Goal: Check status: Check status

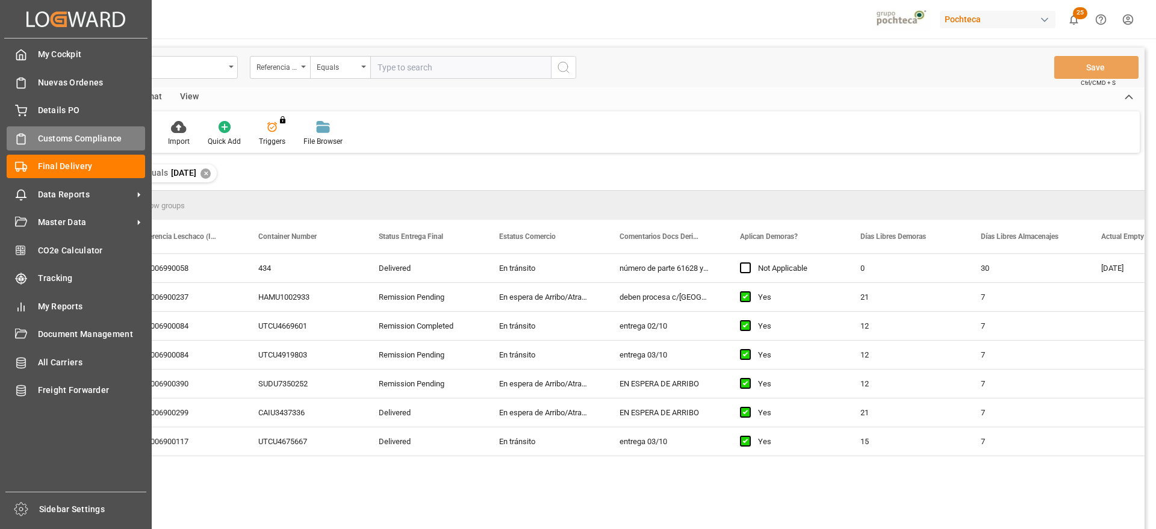
click at [21, 139] on icon at bounding box center [21, 139] width 12 height 12
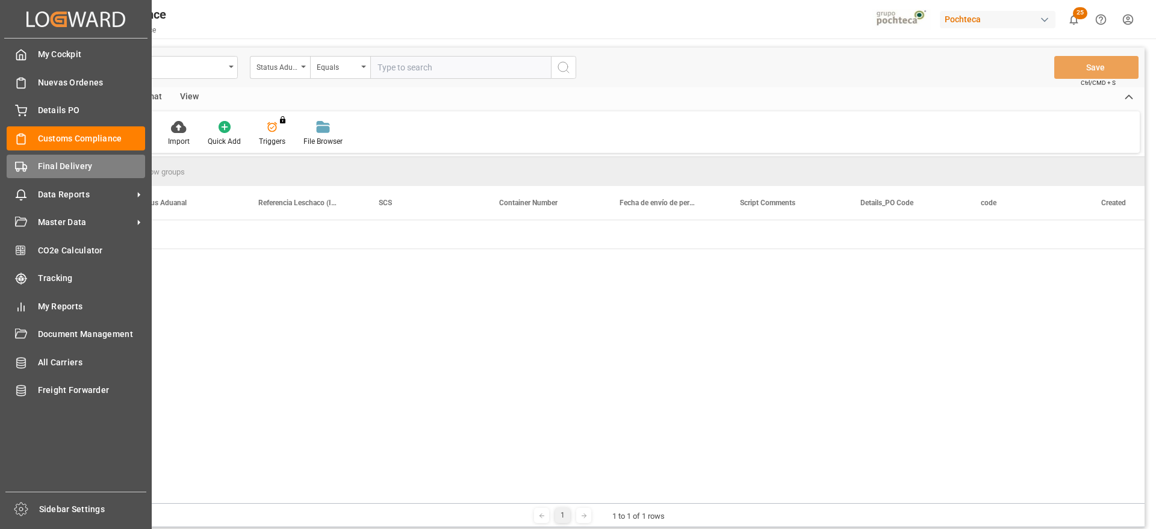
click at [58, 169] on span "Final Delivery" at bounding box center [92, 166] width 108 height 13
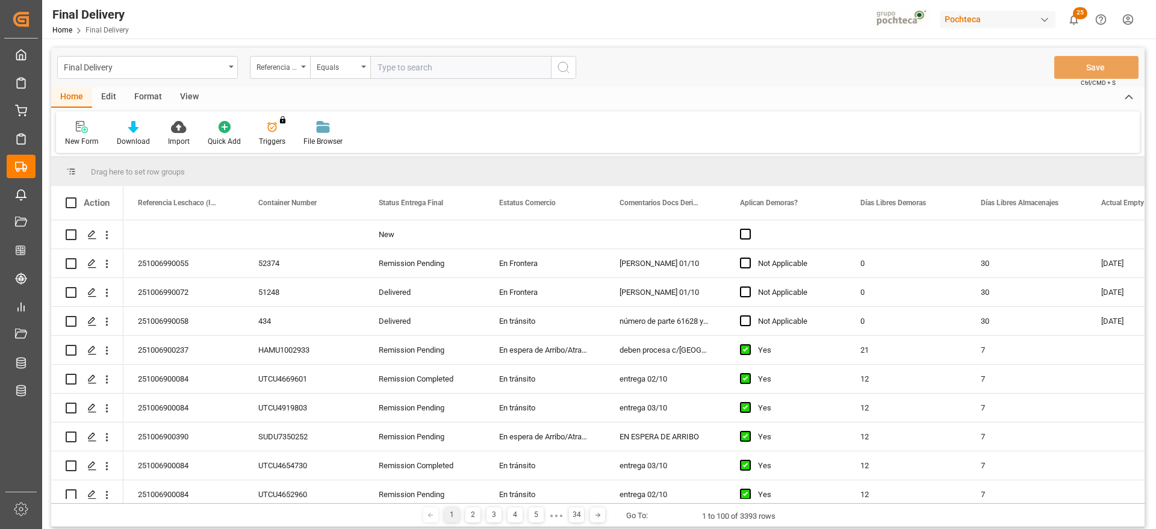
click at [413, 67] on input "text" at bounding box center [460, 67] width 181 height 23
paste input "251006900390"
type input "251006900390"
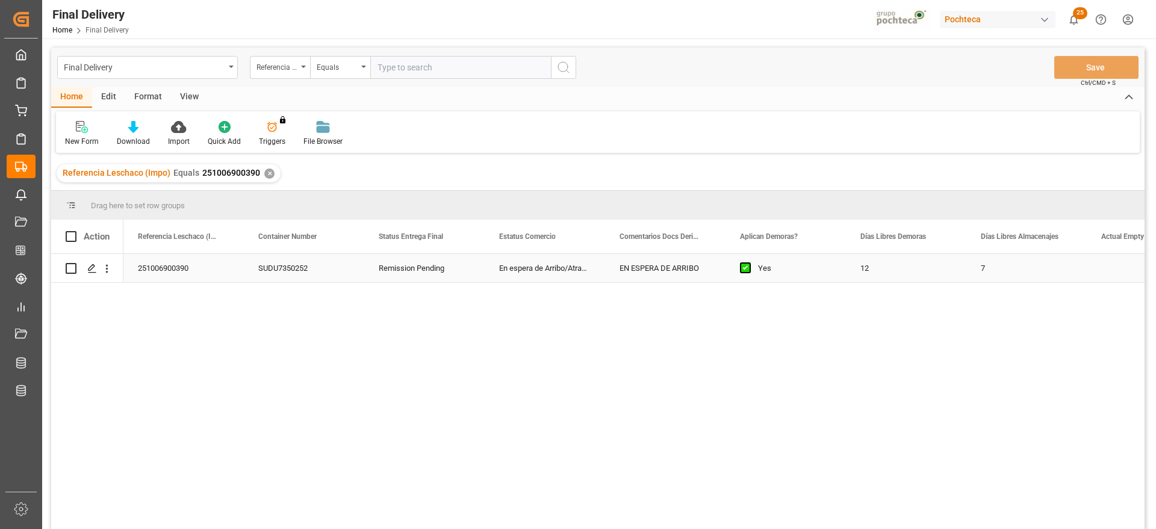
click at [314, 269] on div "SUDU7350252" at bounding box center [304, 268] width 120 height 28
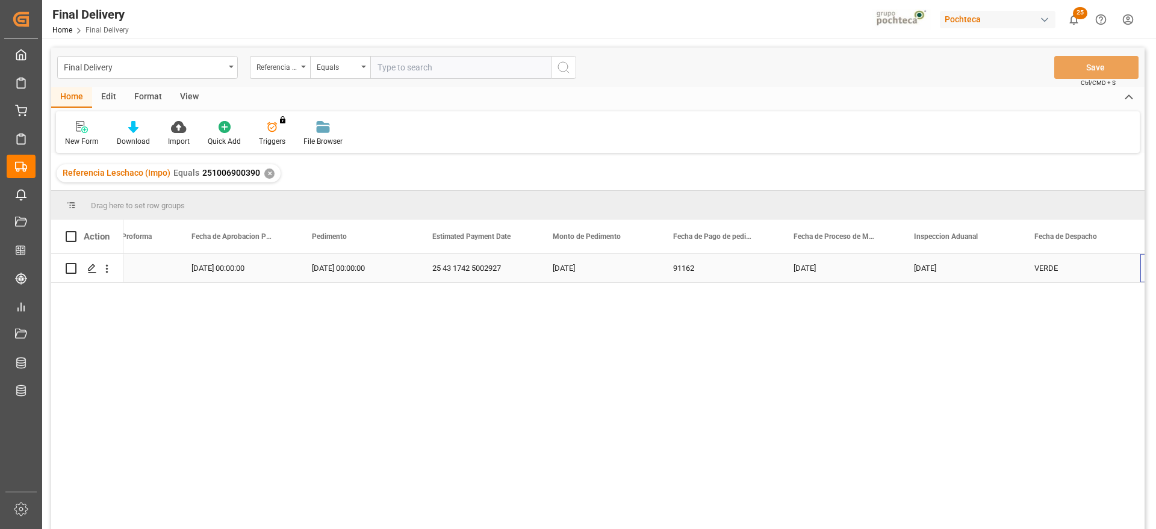
scroll to position [0, 2595]
click at [347, 264] on div "Press SPACE to select this row." at bounding box center [357, 268] width 120 height 28
click at [358, 270] on div "Press SPACE to select this row." at bounding box center [357, 268] width 120 height 28
click at [358, 270] on input "Press SPACE to select this row." at bounding box center [357, 275] width 101 height 23
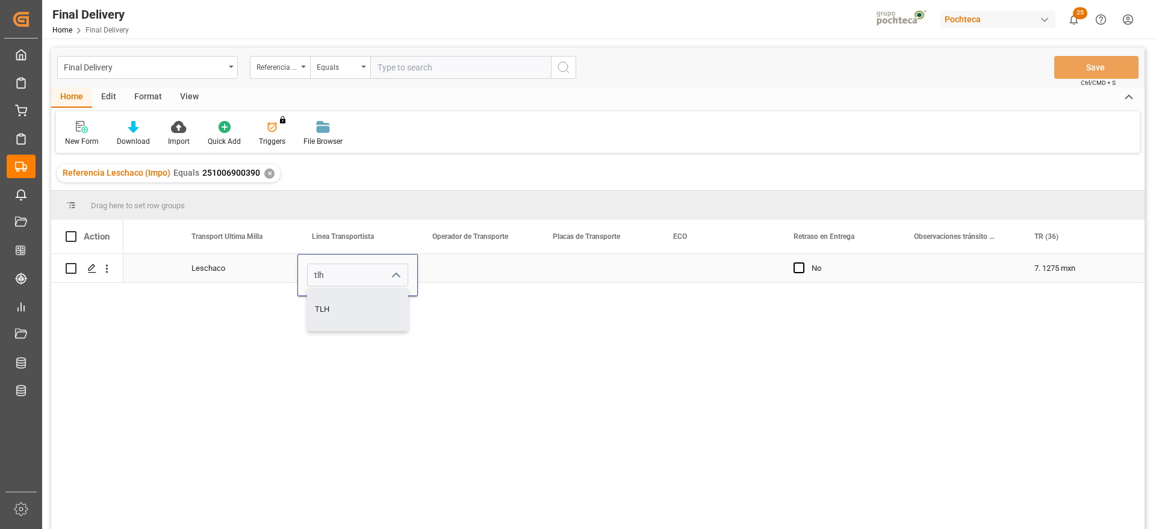
drag, startPoint x: 386, startPoint y: 321, endPoint x: 394, endPoint y: 308, distance: 15.7
click at [385, 321] on div "TLH" at bounding box center [358, 309] width 100 height 42
type input "TLH"
click at [458, 270] on div "Press SPACE to select this row." at bounding box center [478, 268] width 120 height 28
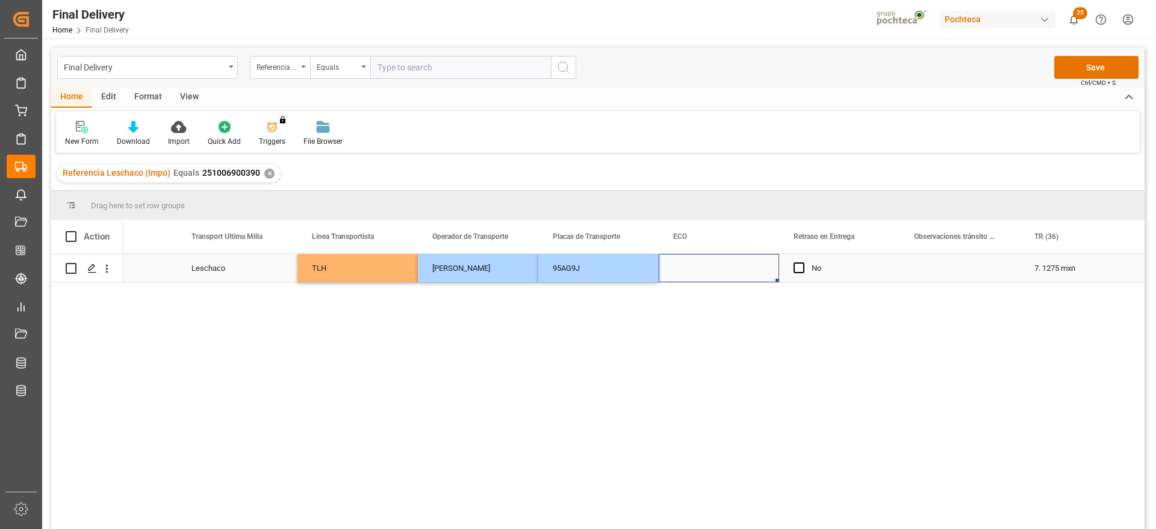
click at [694, 269] on div "Press SPACE to select this row." at bounding box center [719, 268] width 120 height 28
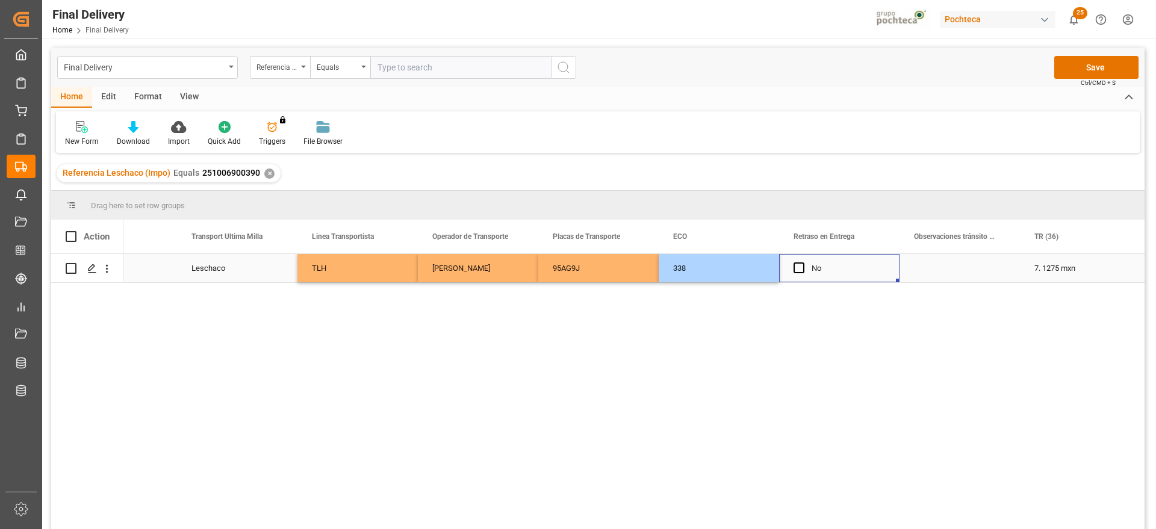
click at [887, 270] on div "No" at bounding box center [839, 268] width 120 height 28
click at [1082, 64] on button "Save" at bounding box center [1096, 67] width 84 height 23
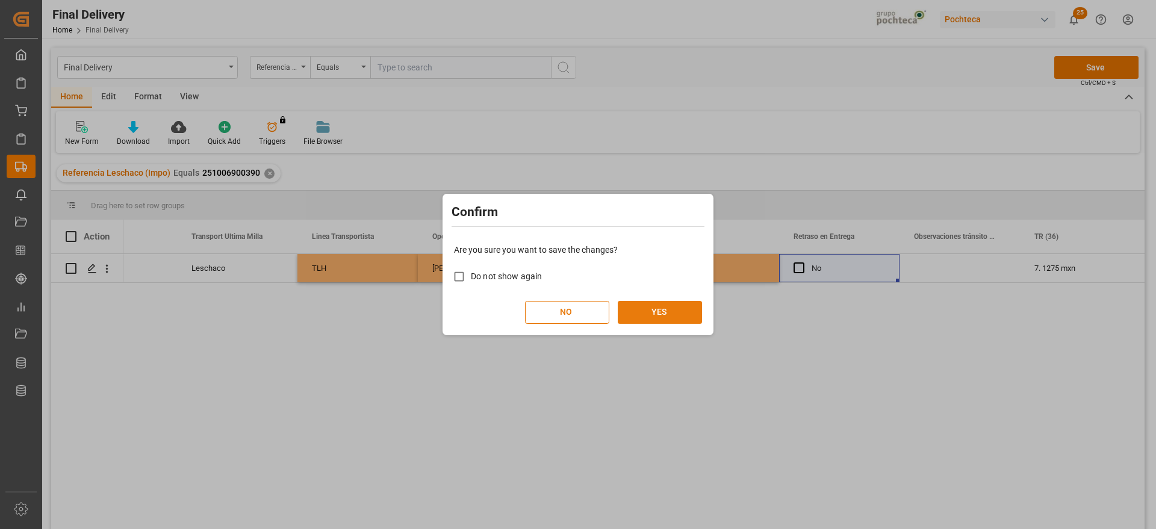
click at [651, 309] on button "YES" at bounding box center [660, 312] width 84 height 23
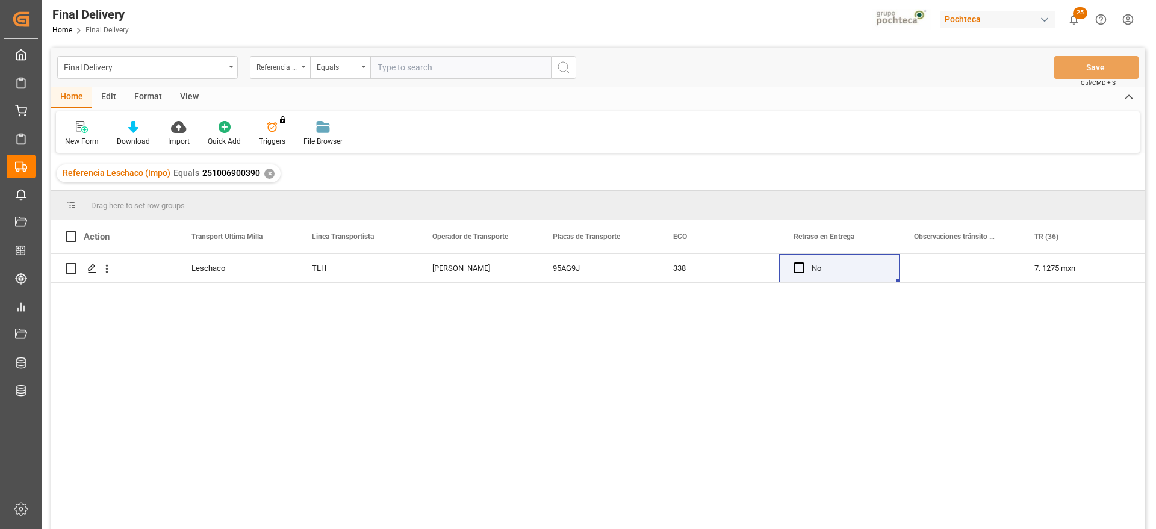
click at [267, 175] on div "✕" at bounding box center [269, 174] width 10 height 10
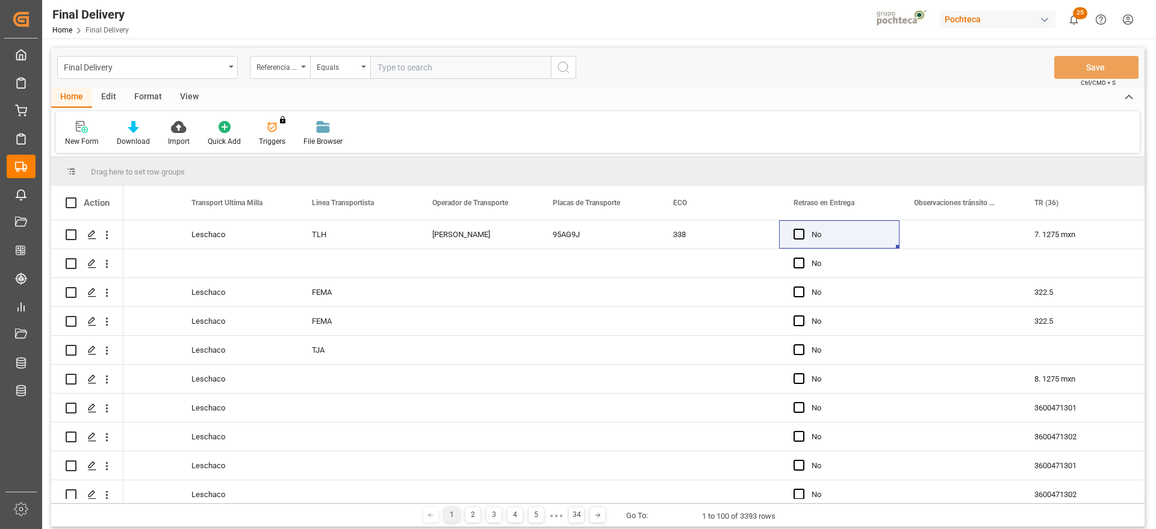
click at [423, 69] on input "text" at bounding box center [460, 67] width 181 height 23
paste input "251006900084"
type input "251006900084"
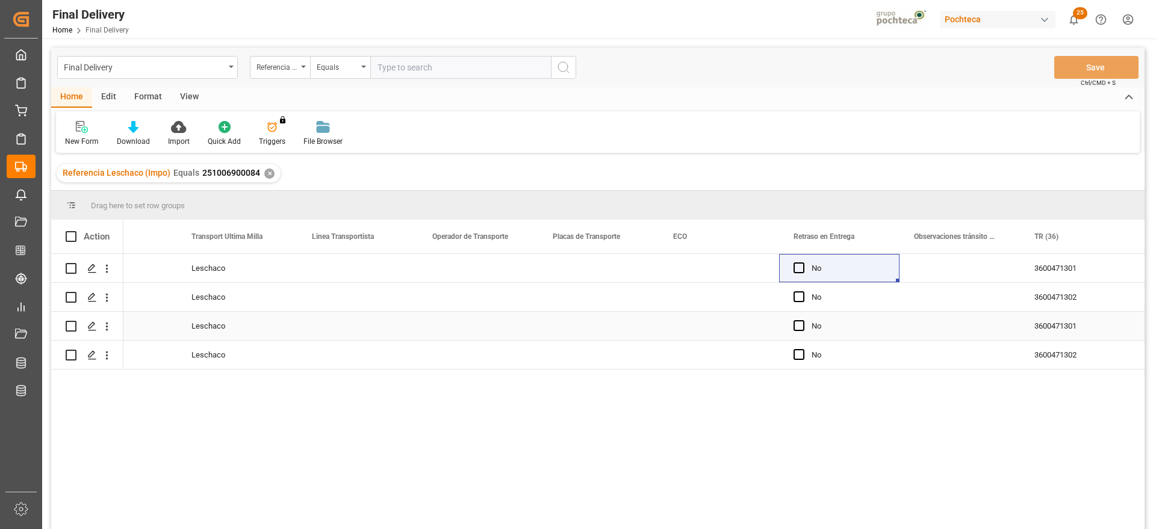
click at [272, 317] on div "Leschaco" at bounding box center [237, 326] width 120 height 28
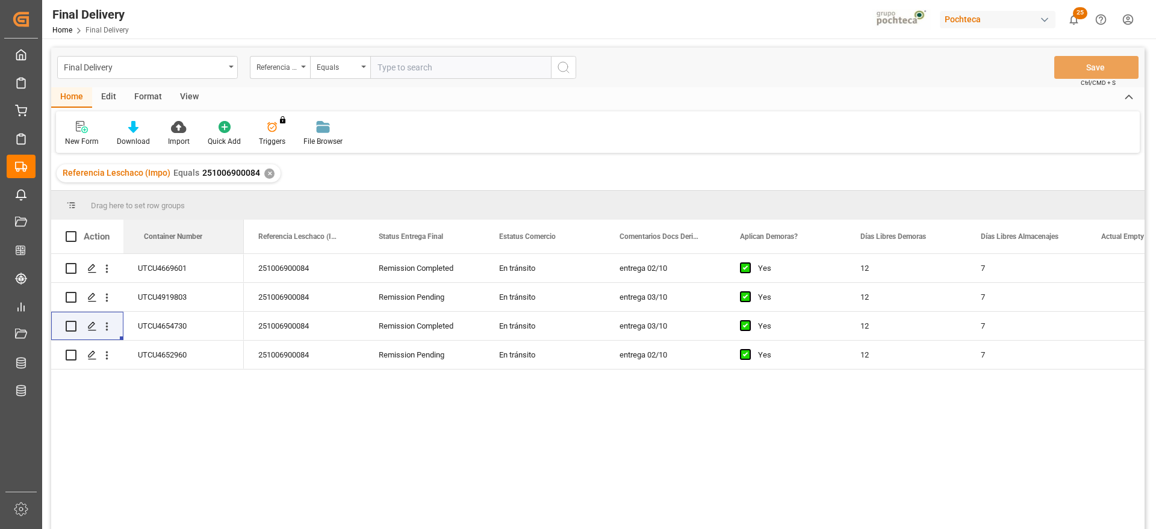
drag, startPoint x: 289, startPoint y: 237, endPoint x: 232, endPoint y: 299, distance: 84.8
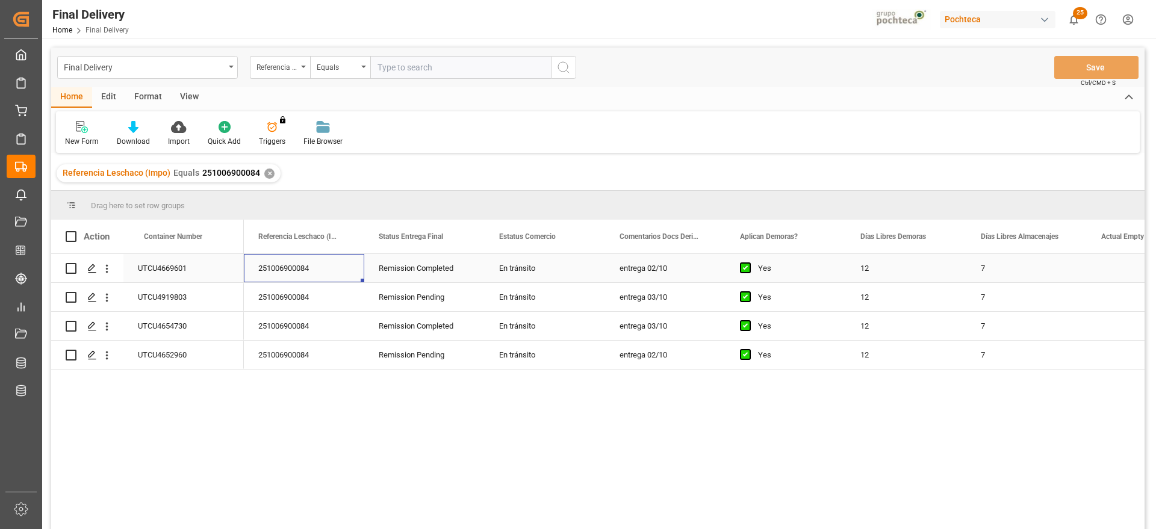
click at [314, 259] on div "251006900084" at bounding box center [304, 268] width 120 height 28
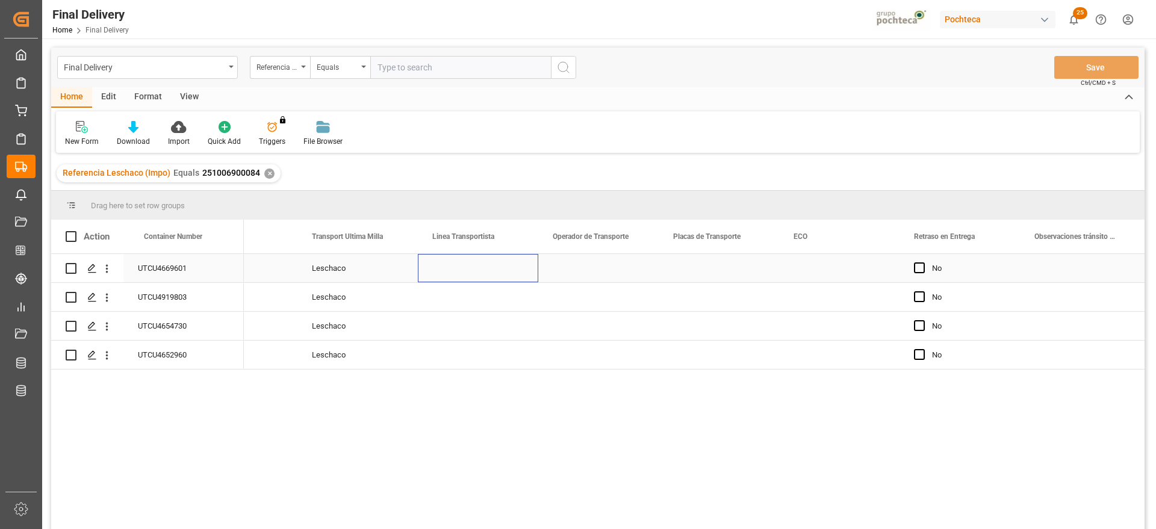
click at [465, 273] on div "Press SPACE to select this row." at bounding box center [478, 268] width 120 height 28
click at [474, 272] on div "Press SPACE to select this row." at bounding box center [478, 268] width 120 height 28
click at [479, 274] on input "Press SPACE to select this row." at bounding box center [477, 275] width 101 height 23
type input "TLH"
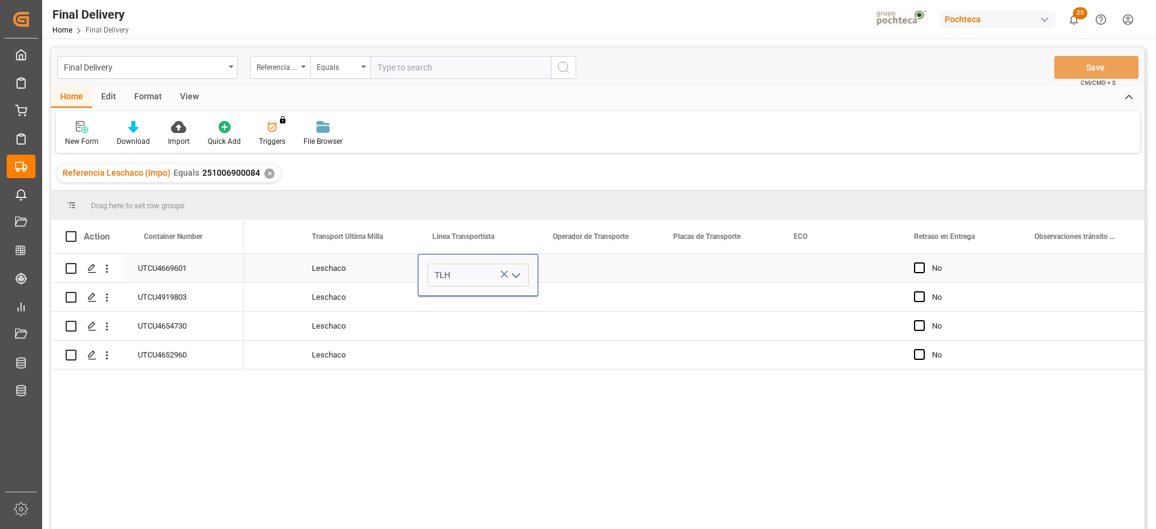
drag, startPoint x: 582, startPoint y: 277, endPoint x: 536, endPoint y: 277, distance: 45.8
click at [574, 276] on div "Press SPACE to select this row." at bounding box center [598, 268] width 120 height 28
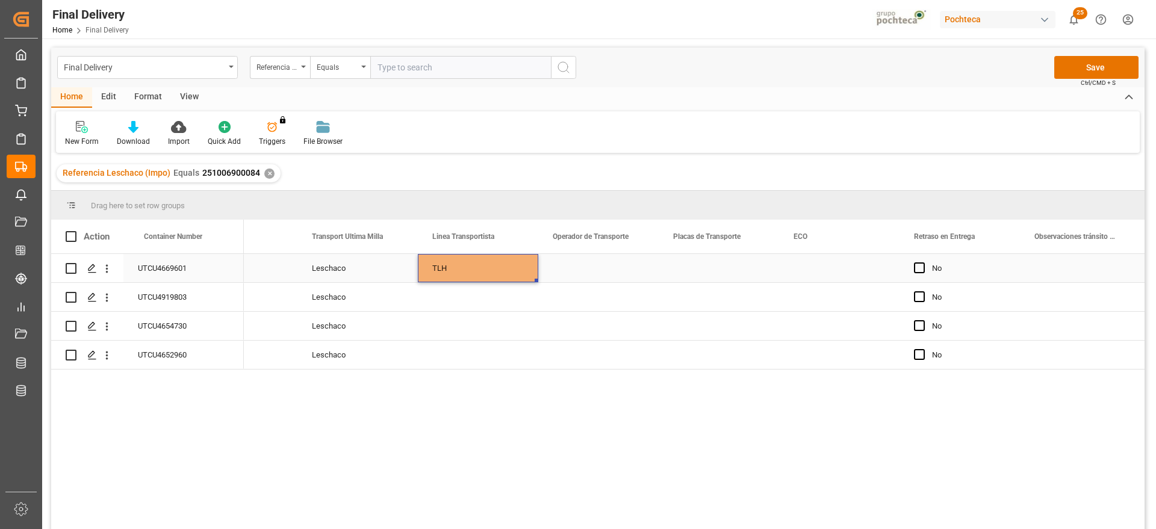
click at [507, 272] on div "TLH" at bounding box center [478, 268] width 120 height 28
click at [503, 293] on div "Press SPACE to select this row." at bounding box center [478, 297] width 120 height 28
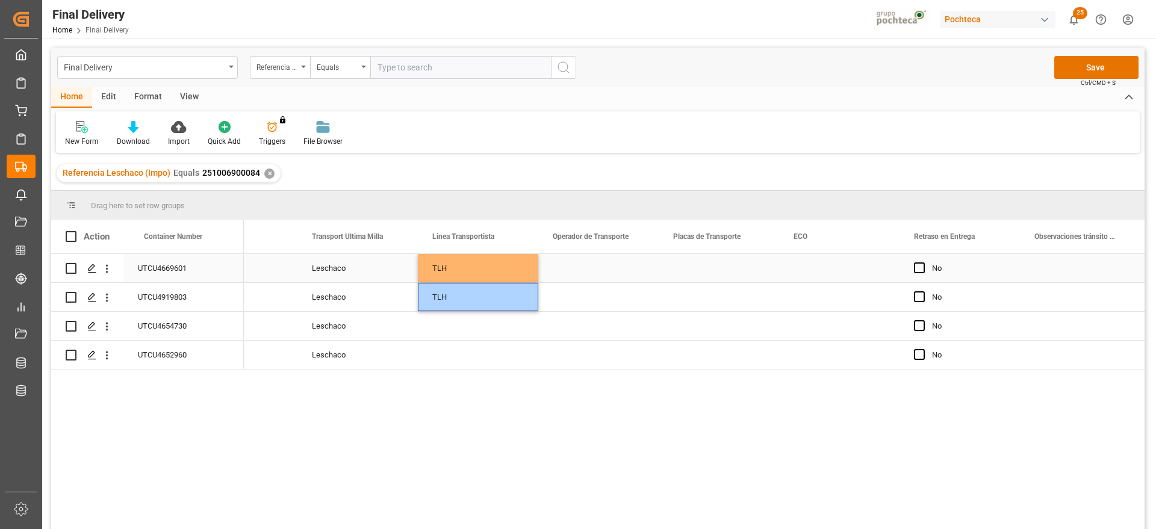
click at [565, 275] on div "Press SPACE to select this row." at bounding box center [598, 268] width 120 height 28
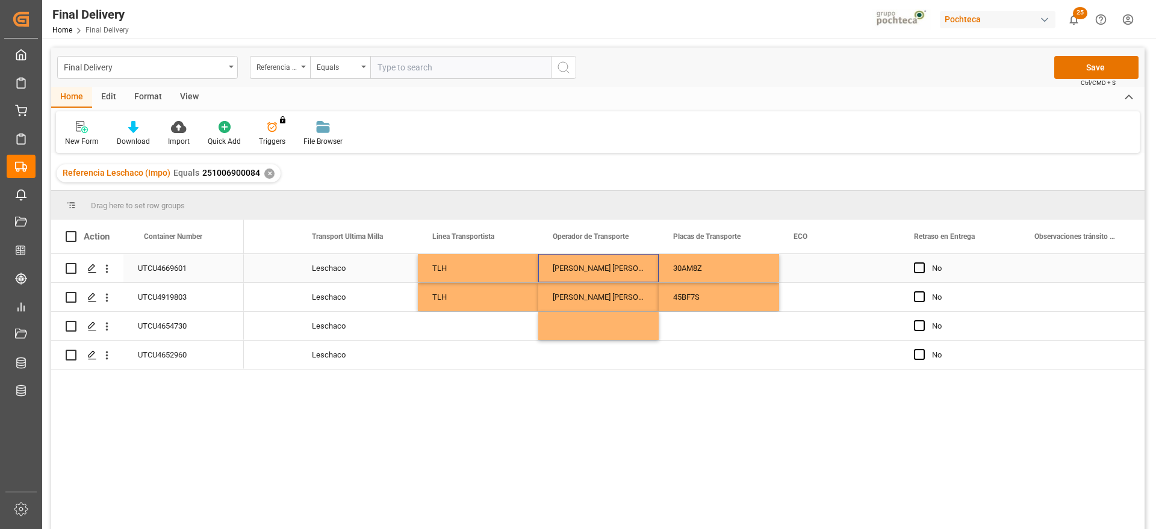
click at [817, 271] on div "Press SPACE to select this row." at bounding box center [839, 268] width 120 height 28
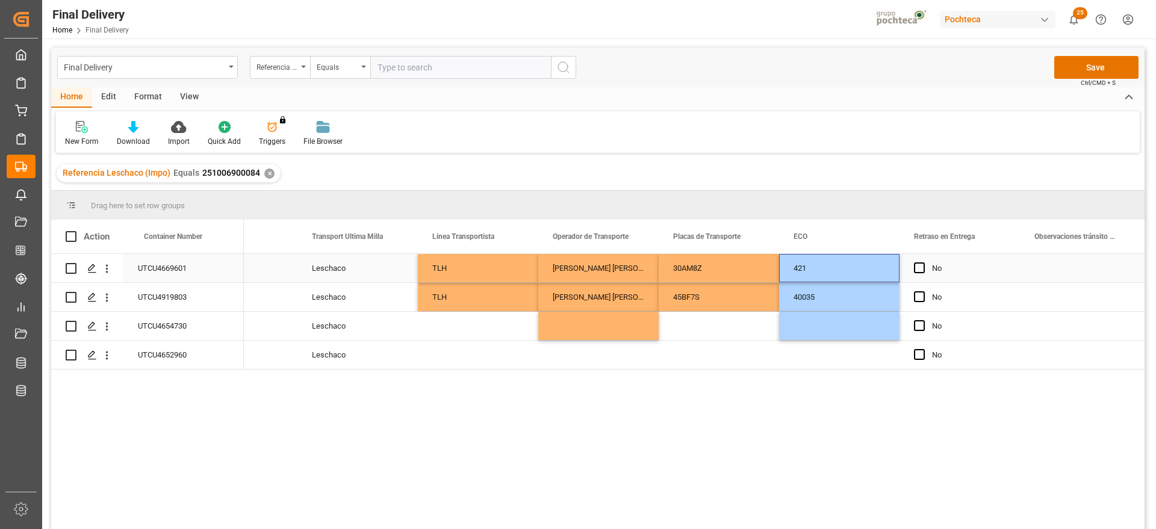
click at [1049, 277] on div "Press SPACE to select this row." at bounding box center [1080, 268] width 120 height 28
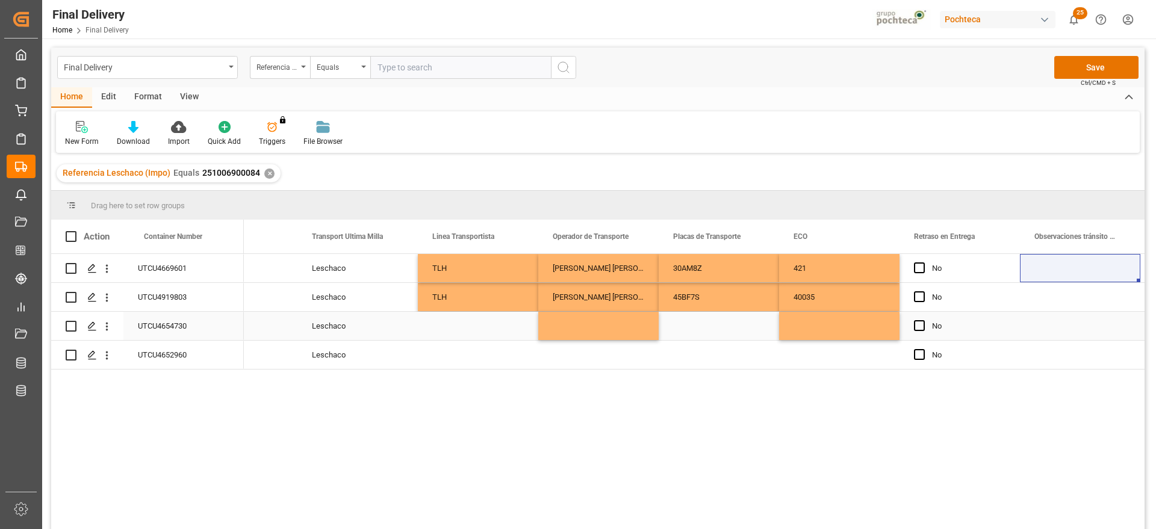
click at [371, 312] on div "Leschaco" at bounding box center [357, 326] width 120 height 28
click at [456, 328] on div "Press SPACE to select this row." at bounding box center [478, 326] width 120 height 28
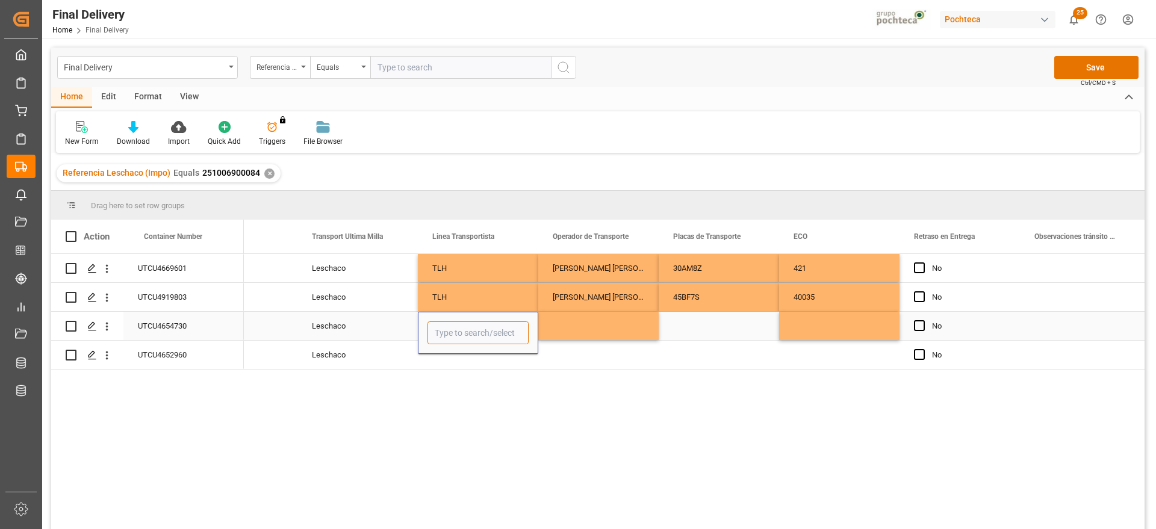
click at [456, 328] on input "Press SPACE to select this row." at bounding box center [477, 332] width 101 height 23
click at [466, 358] on div "[PERSON_NAME]" at bounding box center [478, 367] width 100 height 42
type input "[PERSON_NAME]"
drag, startPoint x: 586, startPoint y: 326, endPoint x: 496, endPoint y: 327, distance: 89.7
click at [582, 326] on div "Press SPACE to select this row." at bounding box center [598, 326] width 120 height 28
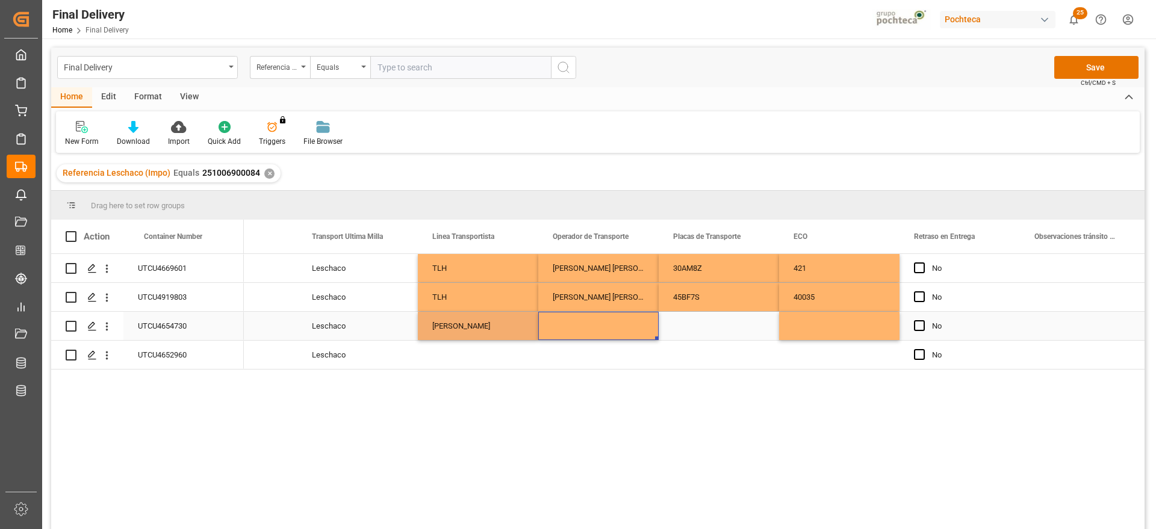
click at [476, 323] on div "[PERSON_NAME]" at bounding box center [478, 326] width 120 height 28
click at [471, 361] on div "Press SPACE to select this row." at bounding box center [478, 355] width 120 height 28
click at [543, 334] on div "Press SPACE to select this row." at bounding box center [598, 326] width 120 height 28
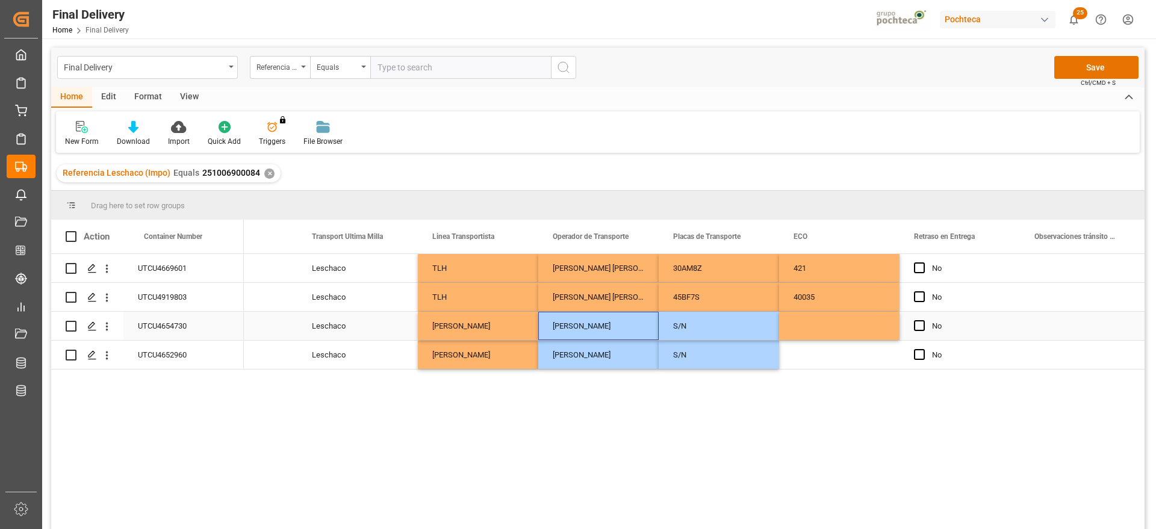
click at [834, 329] on div "Press SPACE to select this row." at bounding box center [839, 326] width 120 height 28
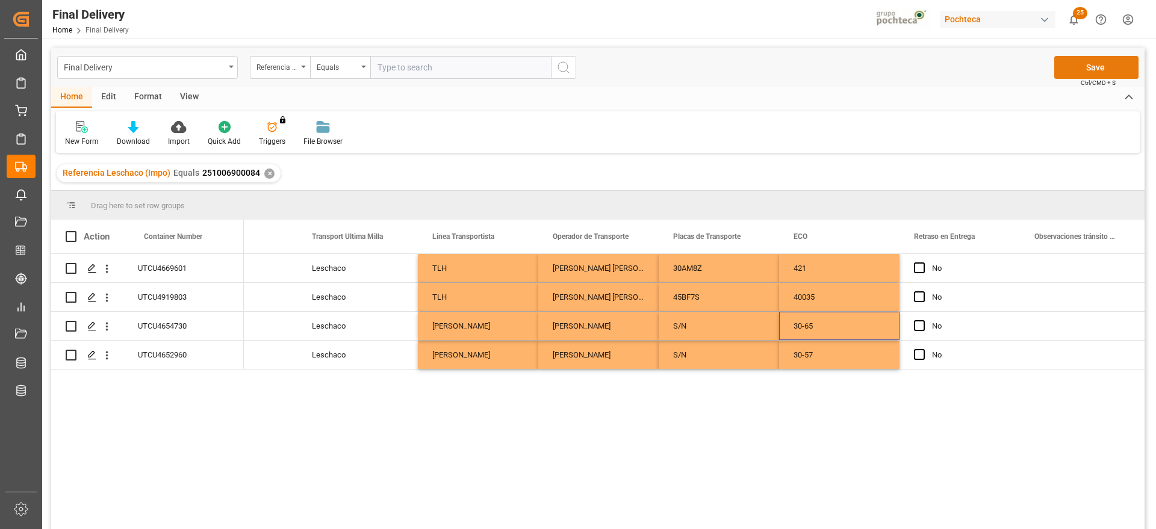
click at [1102, 65] on button "Save" at bounding box center [1096, 67] width 84 height 23
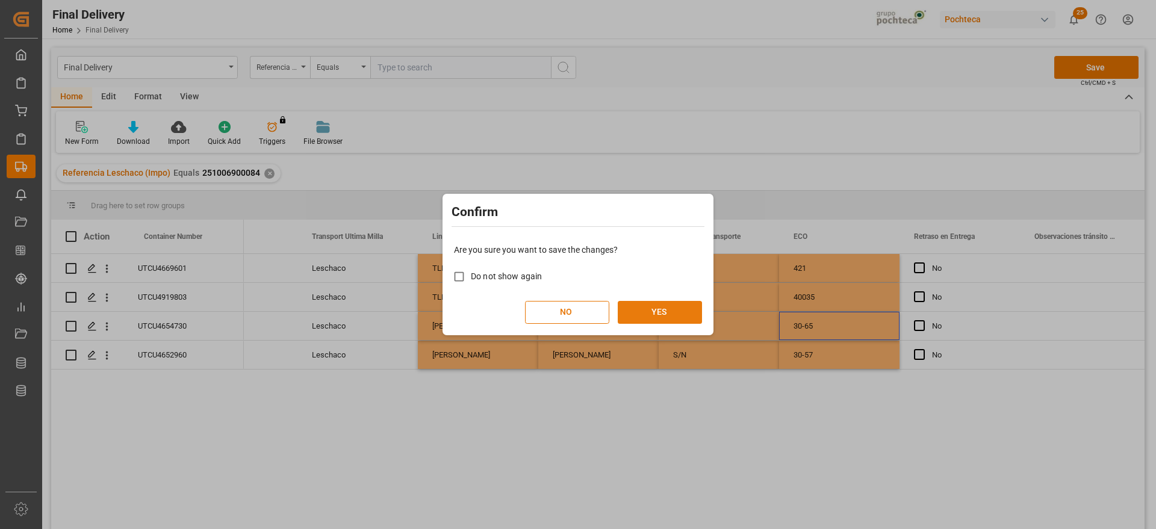
click at [650, 305] on button "YES" at bounding box center [660, 312] width 84 height 23
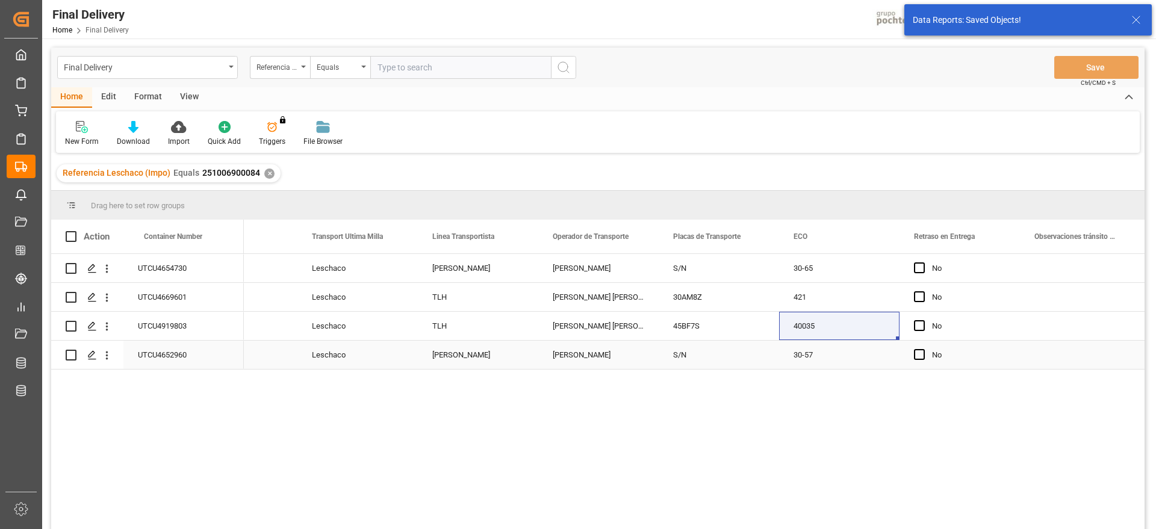
click at [610, 351] on div "[PERSON_NAME]" at bounding box center [598, 355] width 120 height 28
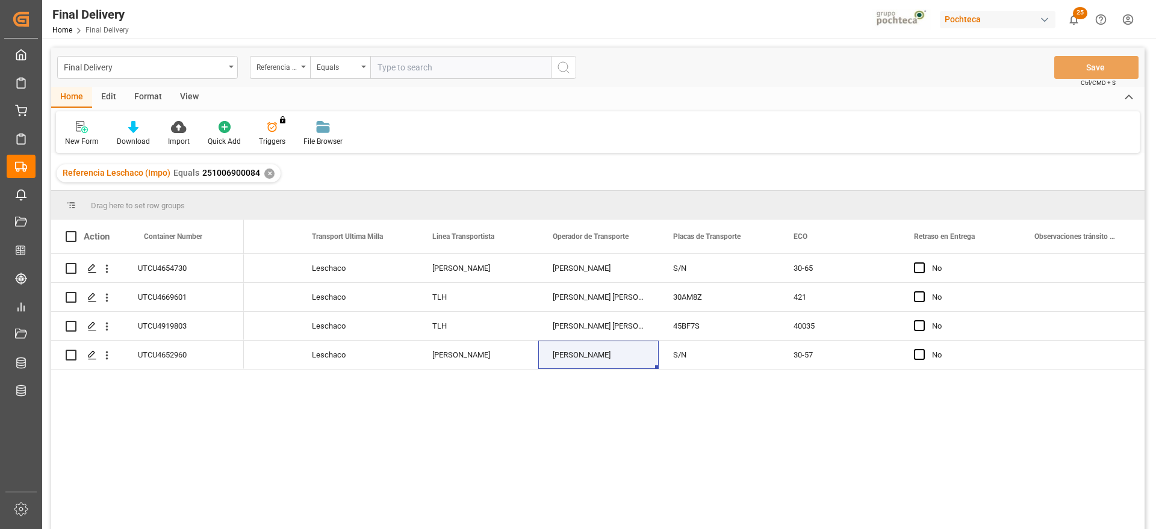
click at [271, 171] on div "✕" at bounding box center [269, 174] width 10 height 10
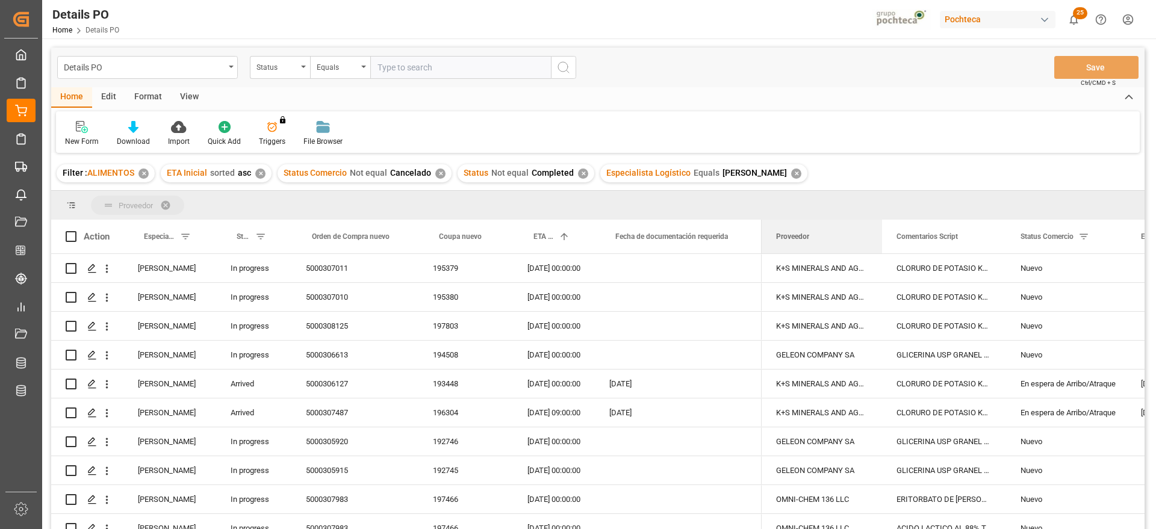
drag, startPoint x: 813, startPoint y: 239, endPoint x: 801, endPoint y: 201, distance: 39.8
